Goal: Task Accomplishment & Management: Manage account settings

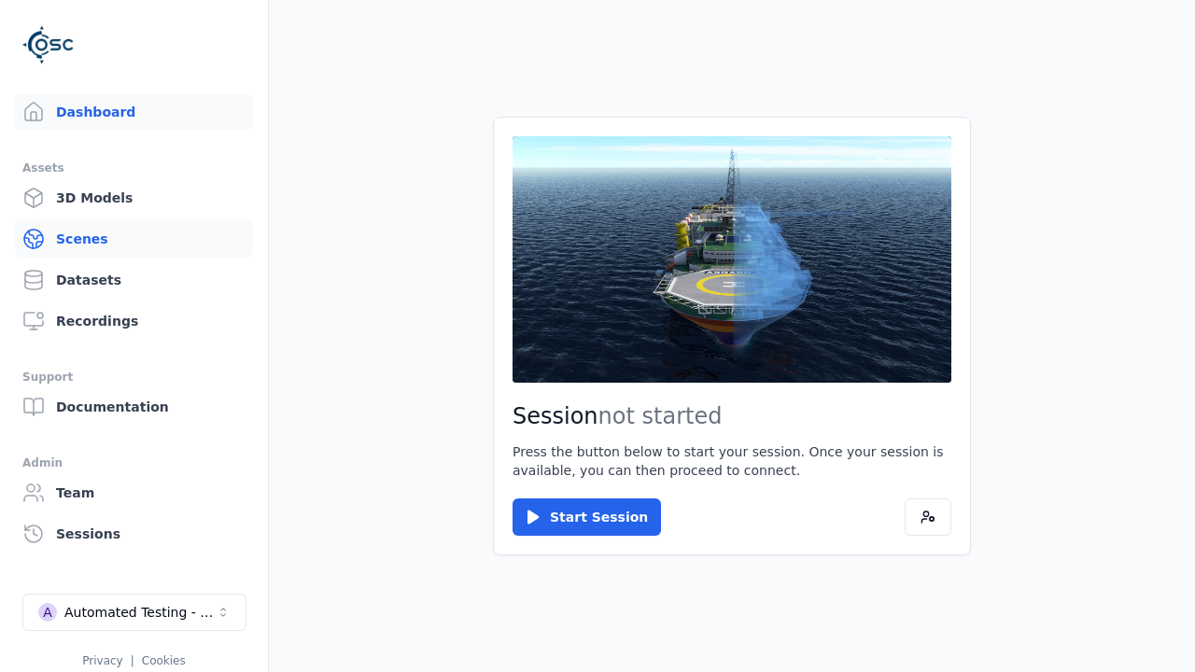
click at [134, 239] on link "Scenes" at bounding box center [134, 238] width 238 height 37
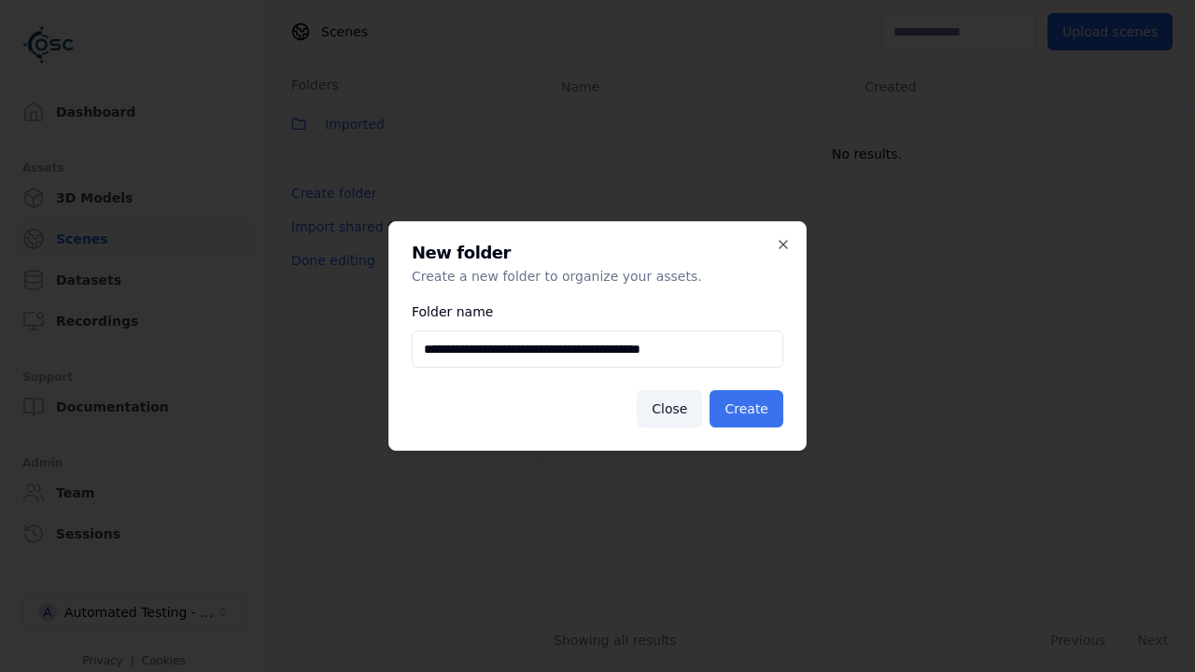
type input "**********"
click at [750, 409] on button "Create" at bounding box center [747, 408] width 74 height 37
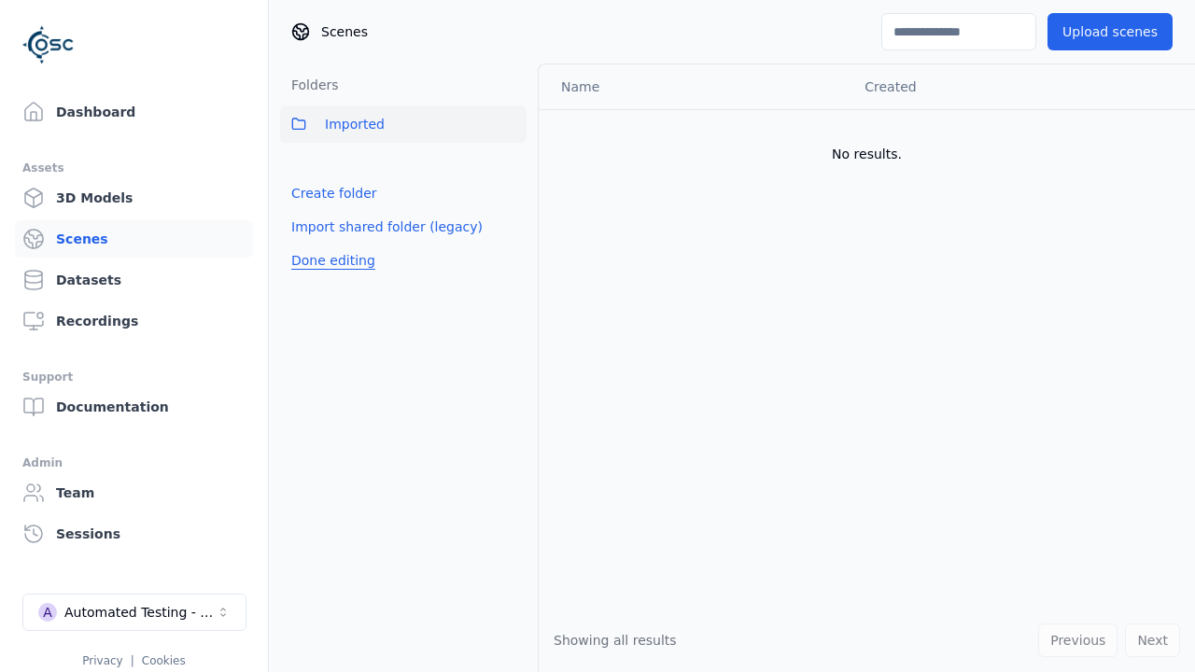
click at [329, 277] on button "Done editing" at bounding box center [333, 261] width 106 height 34
click at [312, 244] on button "Done editing" at bounding box center [333, 261] width 106 height 34
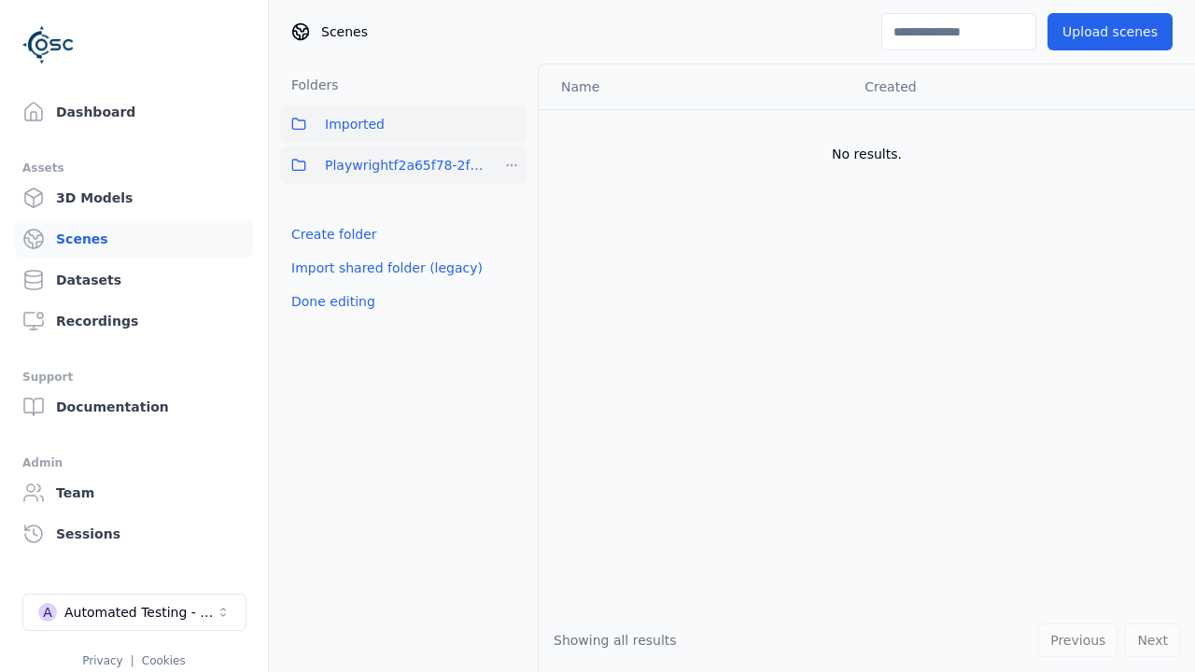
click at [512, 165] on html "Support Dashboard Assets 3D Models Scenes Datasets Recordings Support Documenta…" at bounding box center [597, 336] width 1195 height 672
click at [511, 262] on div "Rename" at bounding box center [518, 263] width 125 height 30
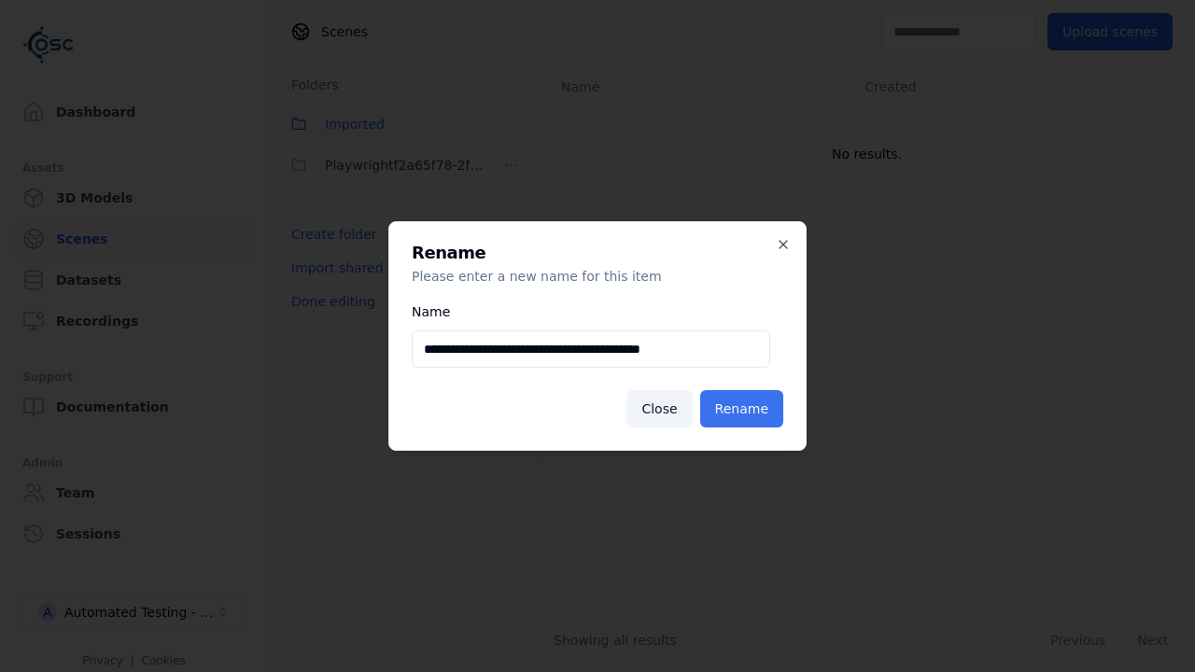
click at [590, 349] on input "**********" at bounding box center [591, 349] width 359 height 37
type input "**********"
click at [745, 409] on button "Rename" at bounding box center [741, 408] width 83 height 37
click at [329, 302] on button "Done editing" at bounding box center [333, 302] width 106 height 34
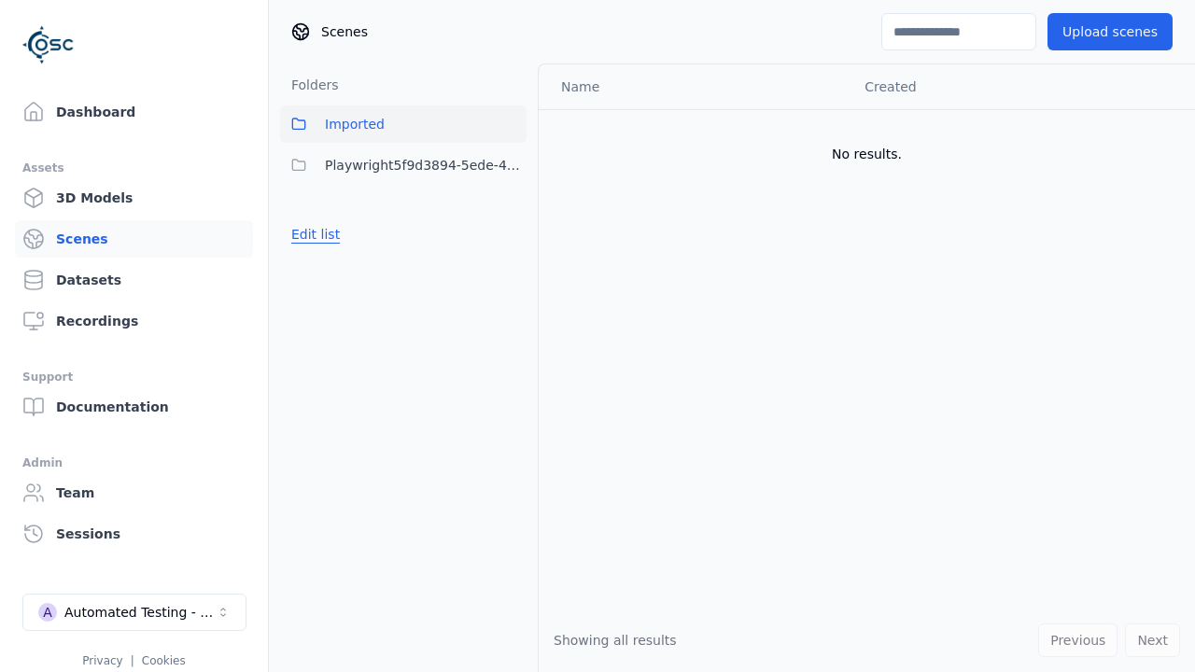
click at [312, 234] on button "Edit list" at bounding box center [315, 235] width 71 height 34
click at [512, 165] on html "Support Dashboard Assets 3D Models Scenes Datasets Recordings Support Documenta…" at bounding box center [597, 336] width 1195 height 672
click at [511, 292] on div "Delete" at bounding box center [518, 293] width 125 height 30
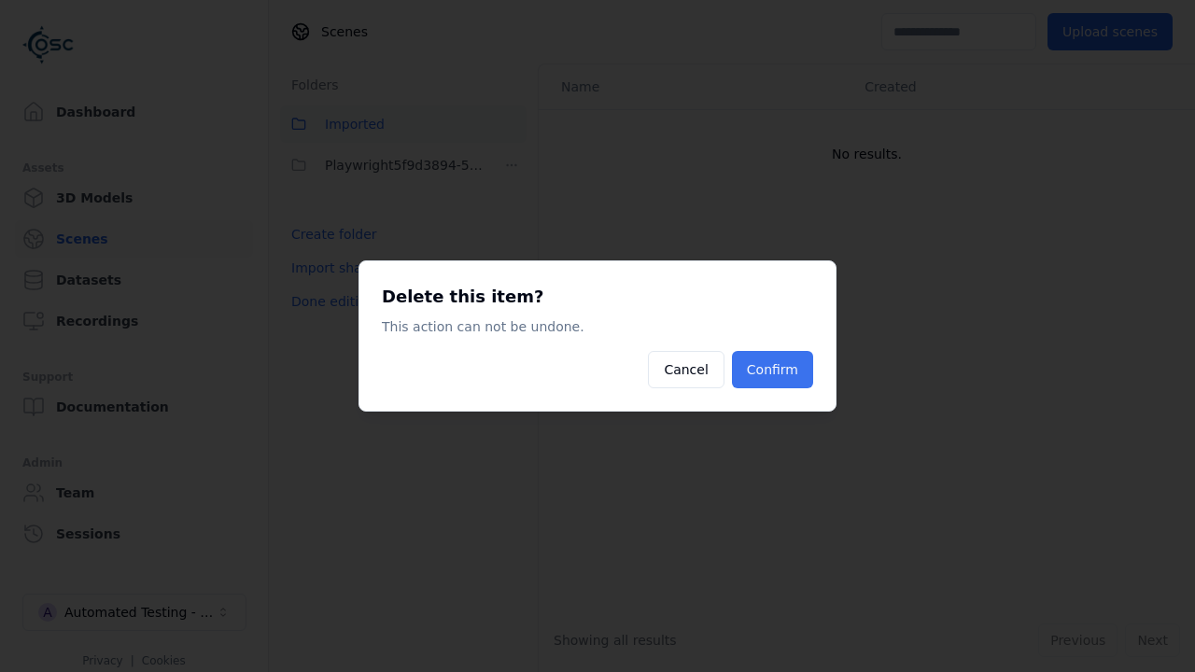
click at [775, 370] on button "Confirm" at bounding box center [772, 369] width 81 height 37
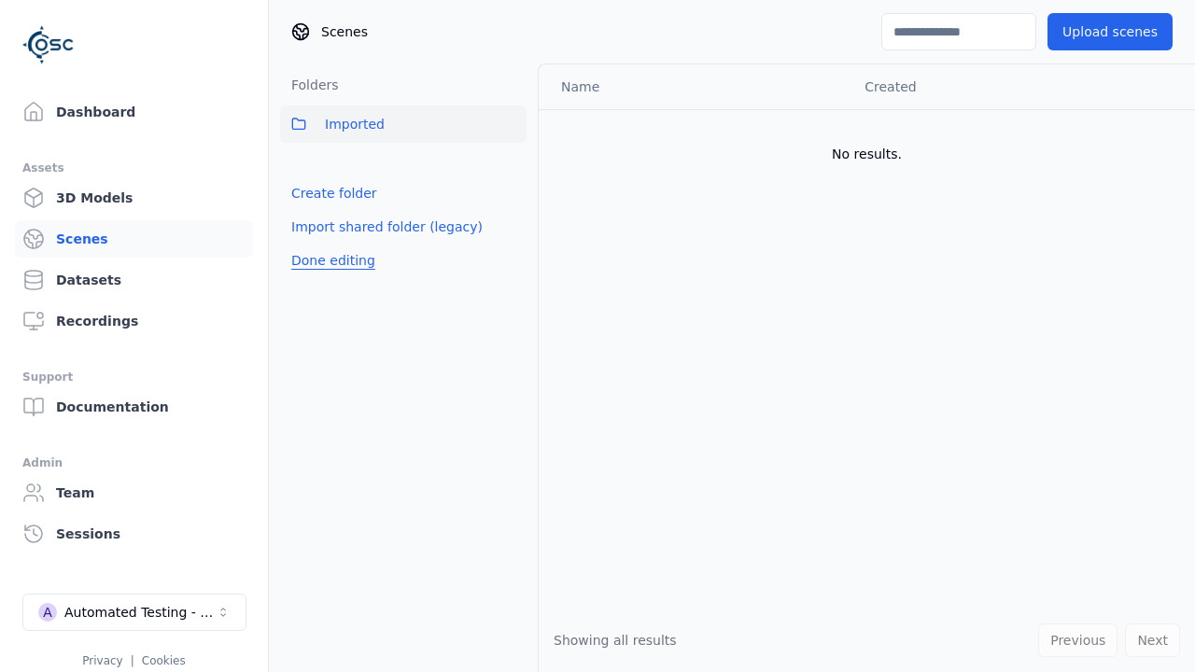
click at [329, 261] on button "Done editing" at bounding box center [333, 261] width 106 height 34
